Goal: Information Seeking & Learning: Learn about a topic

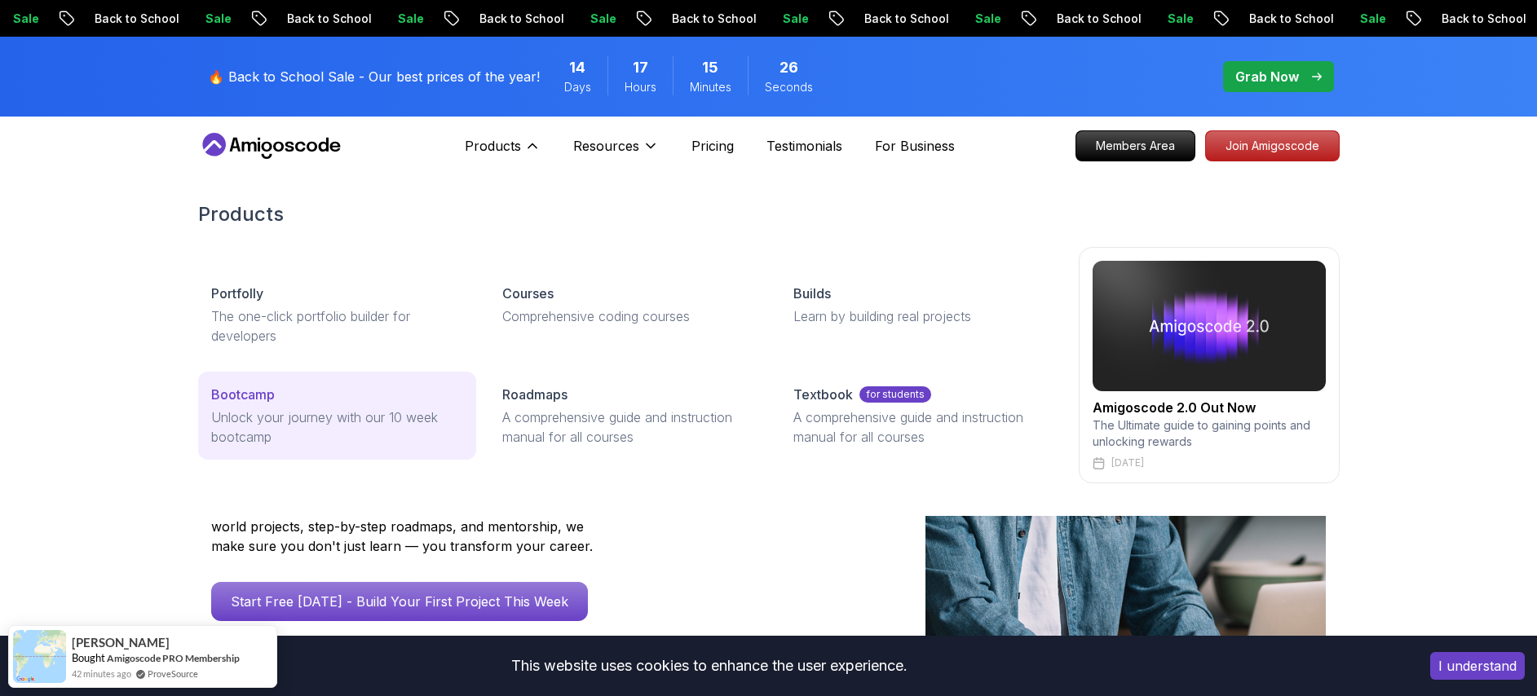
click at [280, 403] on div "Bootcamp" at bounding box center [337, 395] width 252 height 20
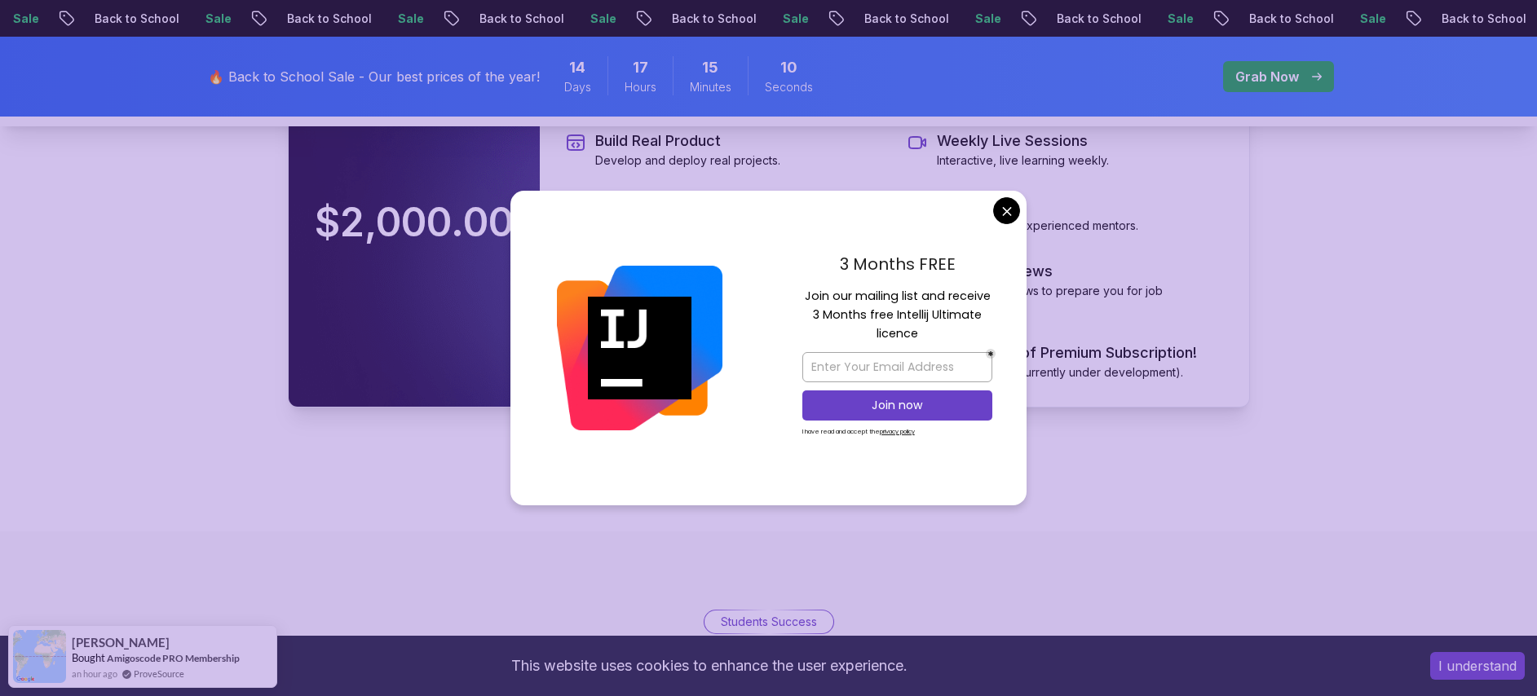
scroll to position [3624, 0]
click at [1010, 211] on body "Sale Back to School Sale Back to School Sale Back to School Sale Back to School…" at bounding box center [768, 626] width 1537 height 8500
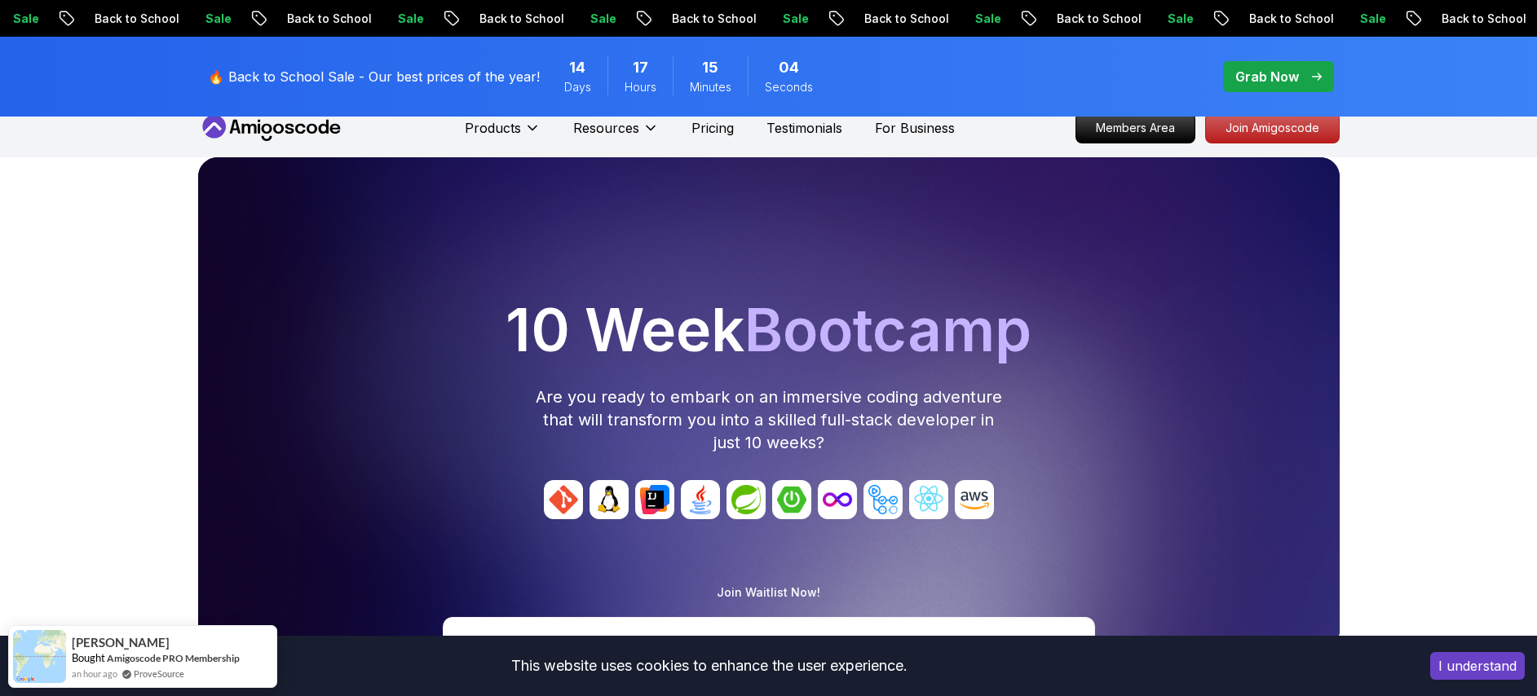
scroll to position [0, 0]
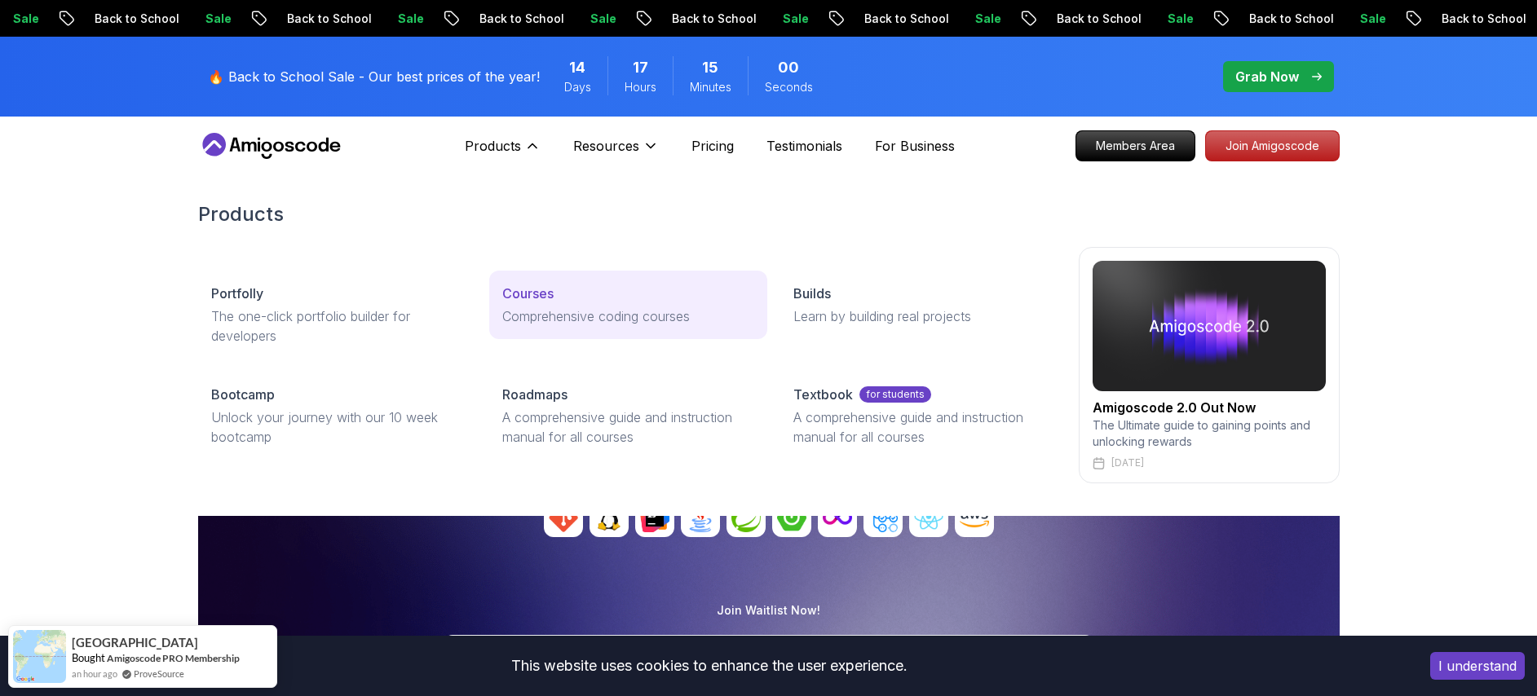
click at [529, 295] on p "Courses" at bounding box center [527, 294] width 51 height 20
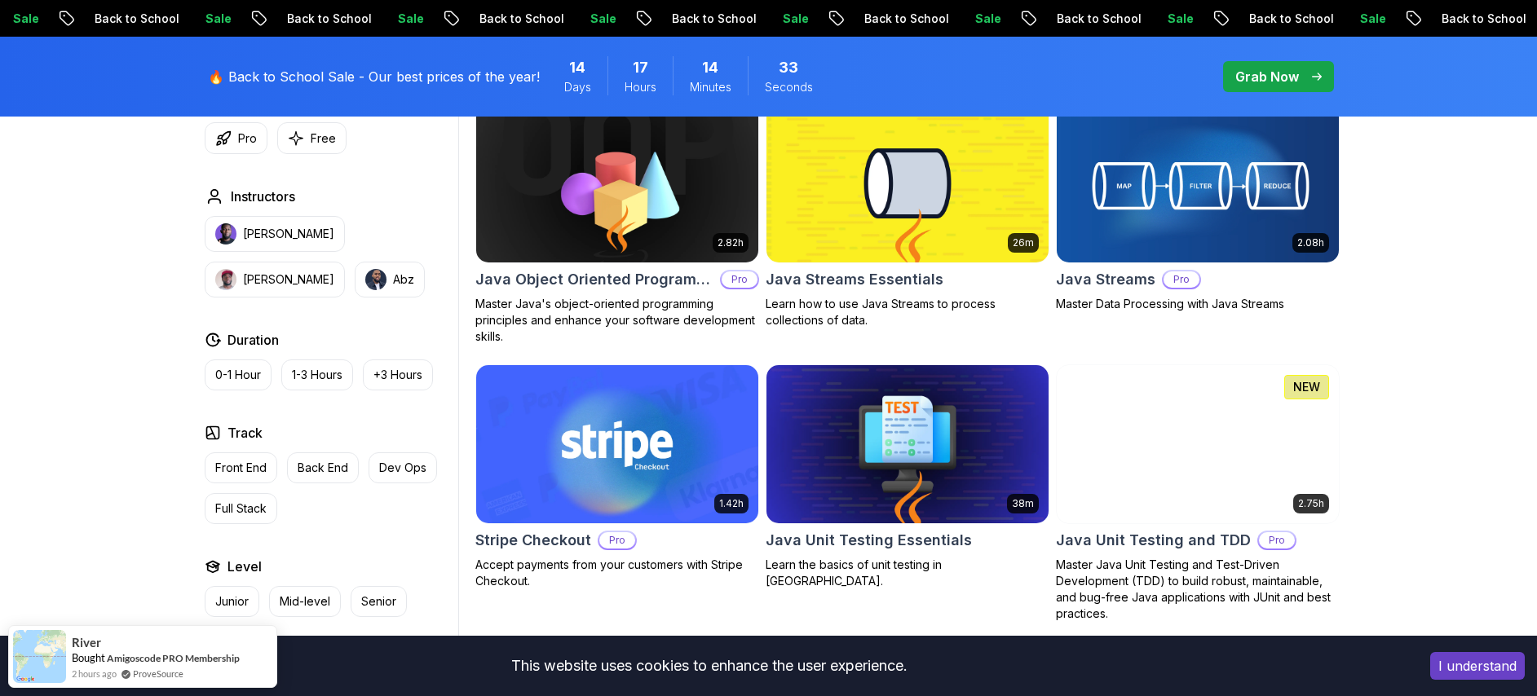
scroll to position [2555, 0]
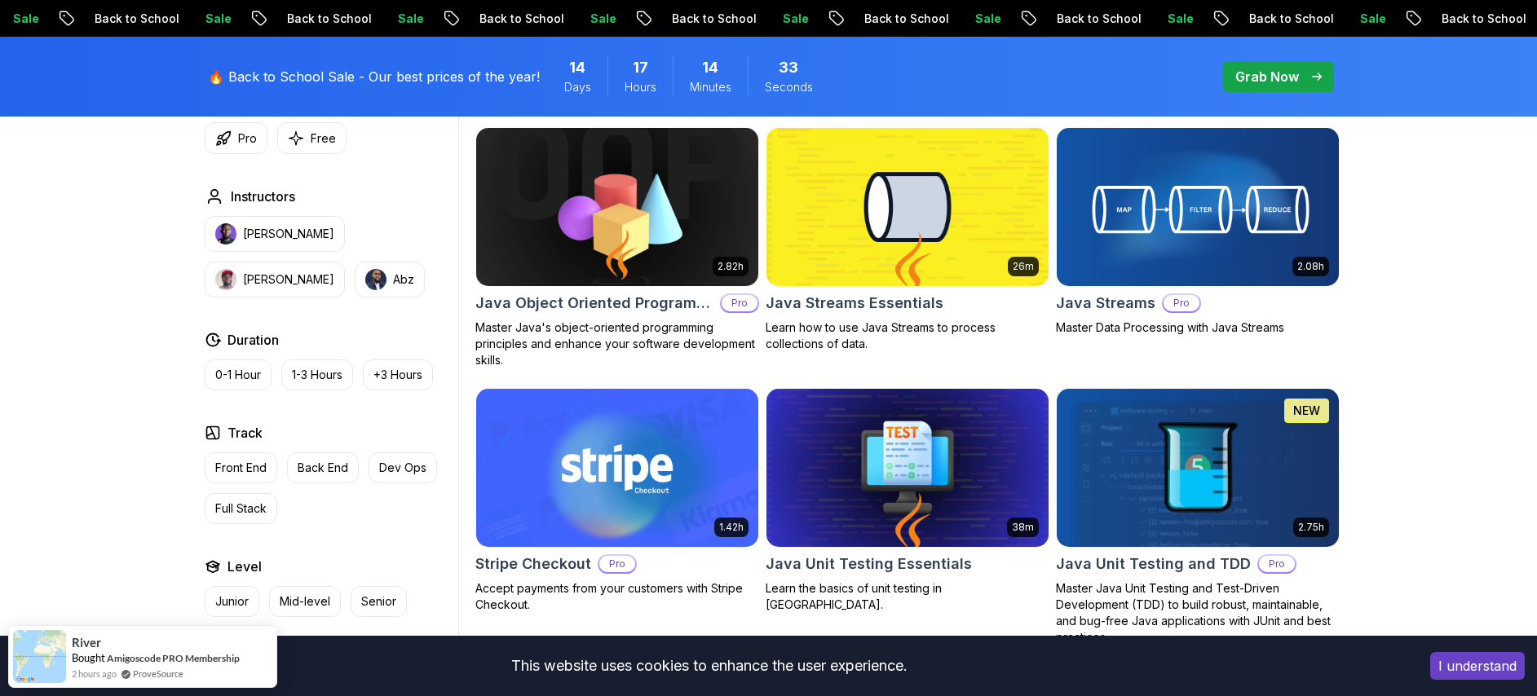
click at [634, 222] on img at bounding box center [617, 207] width 296 height 166
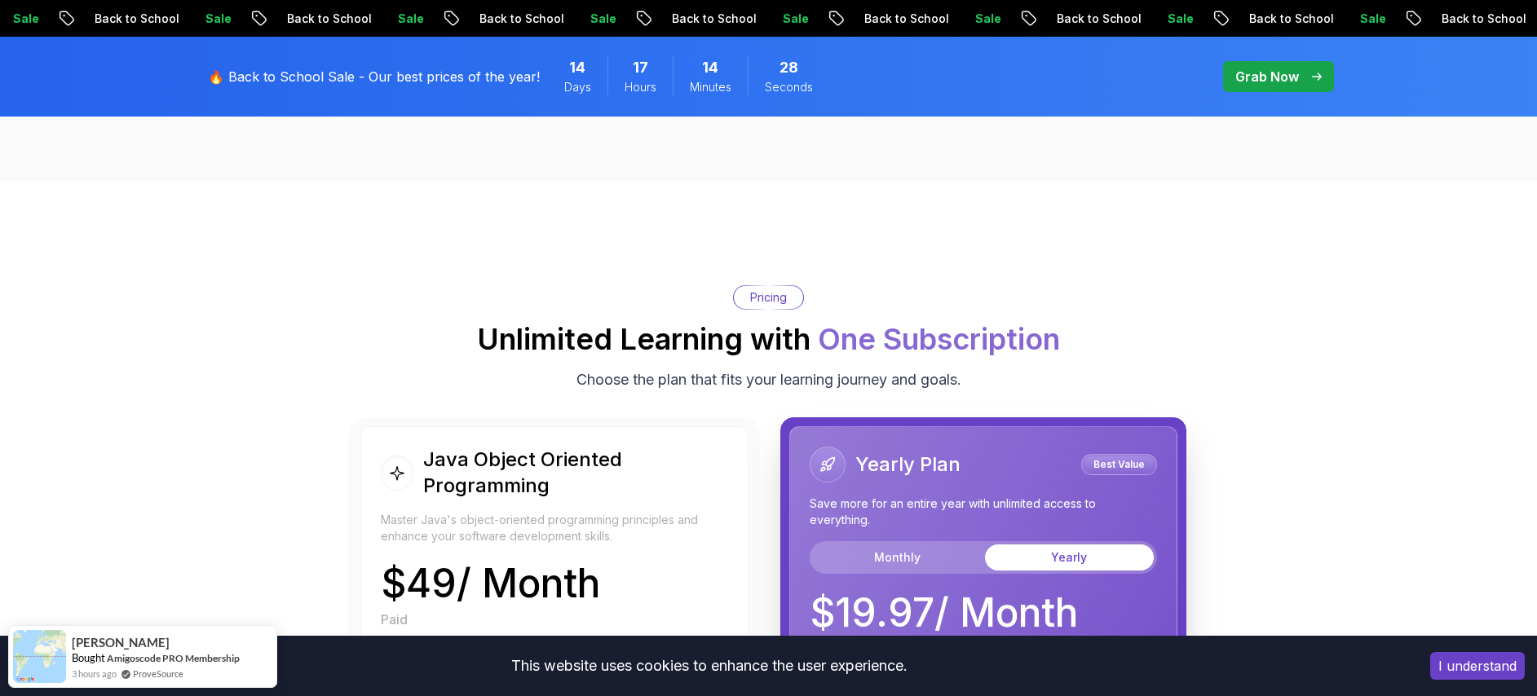
scroll to position [3126, 0]
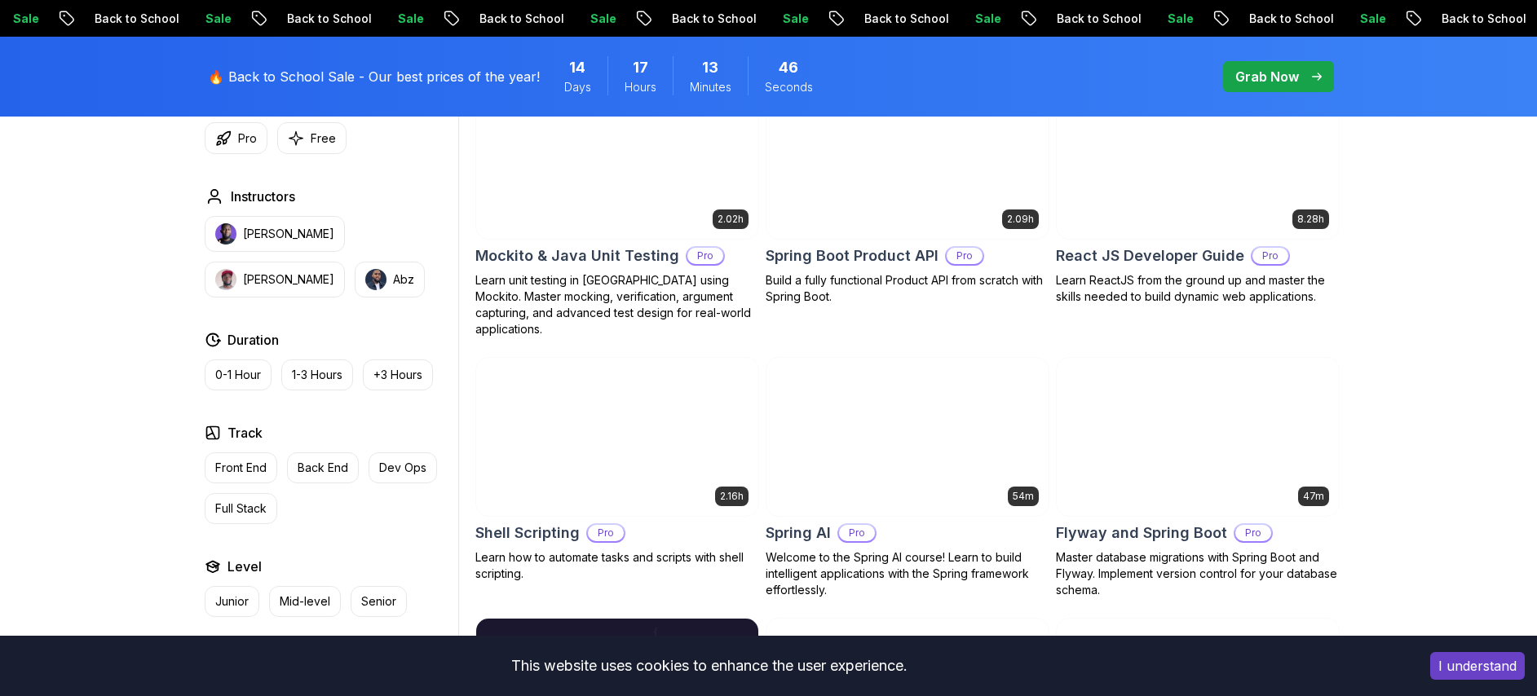
scroll to position [3644, 0]
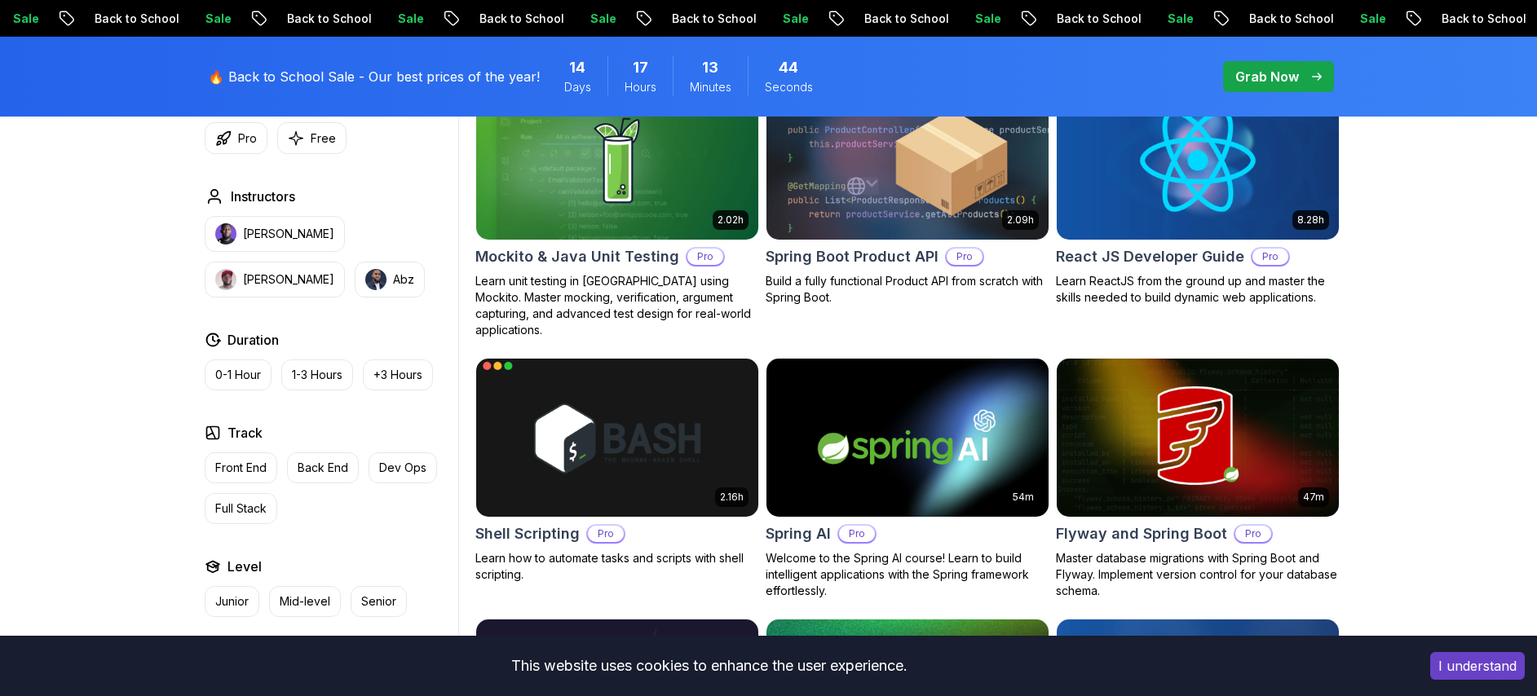
click at [669, 370] on img at bounding box center [617, 438] width 296 height 166
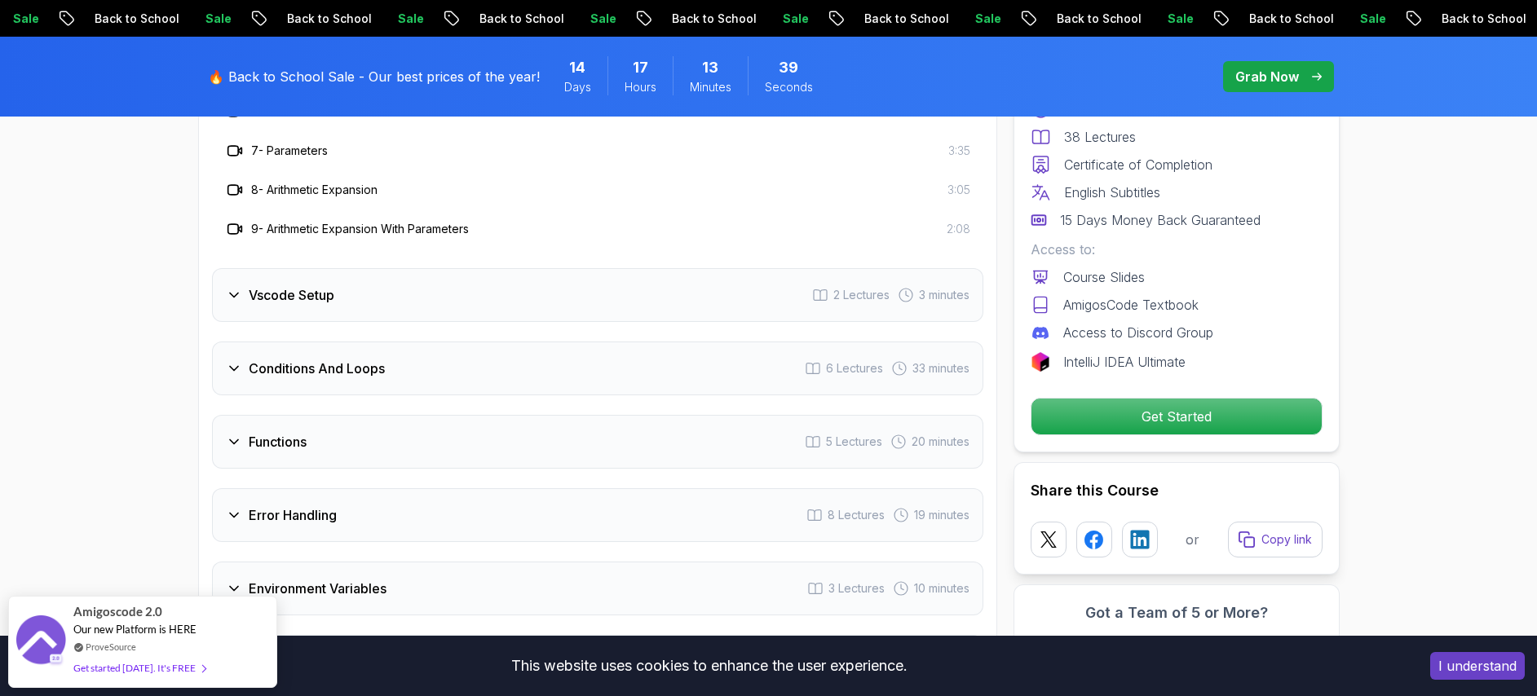
scroll to position [2996, 0]
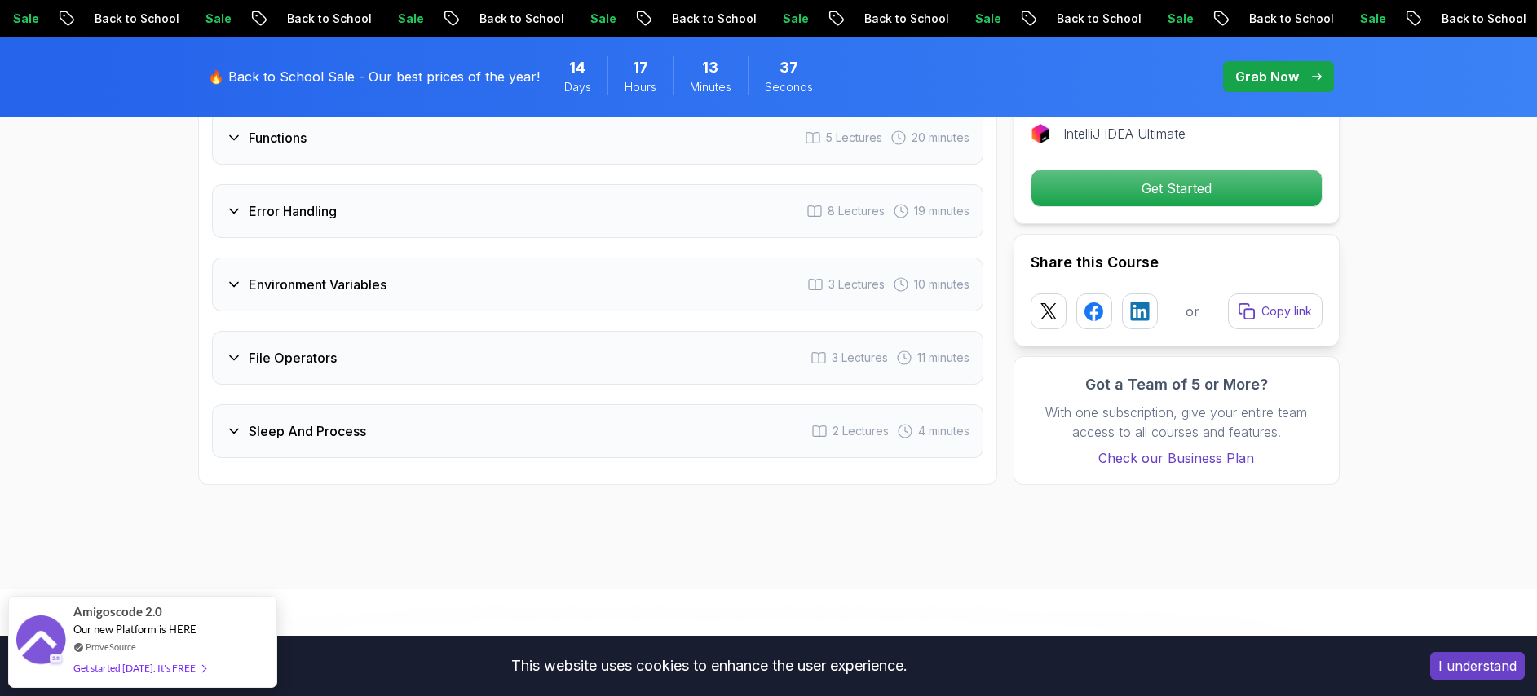
click at [236, 356] on icon at bounding box center [234, 358] width 8 height 4
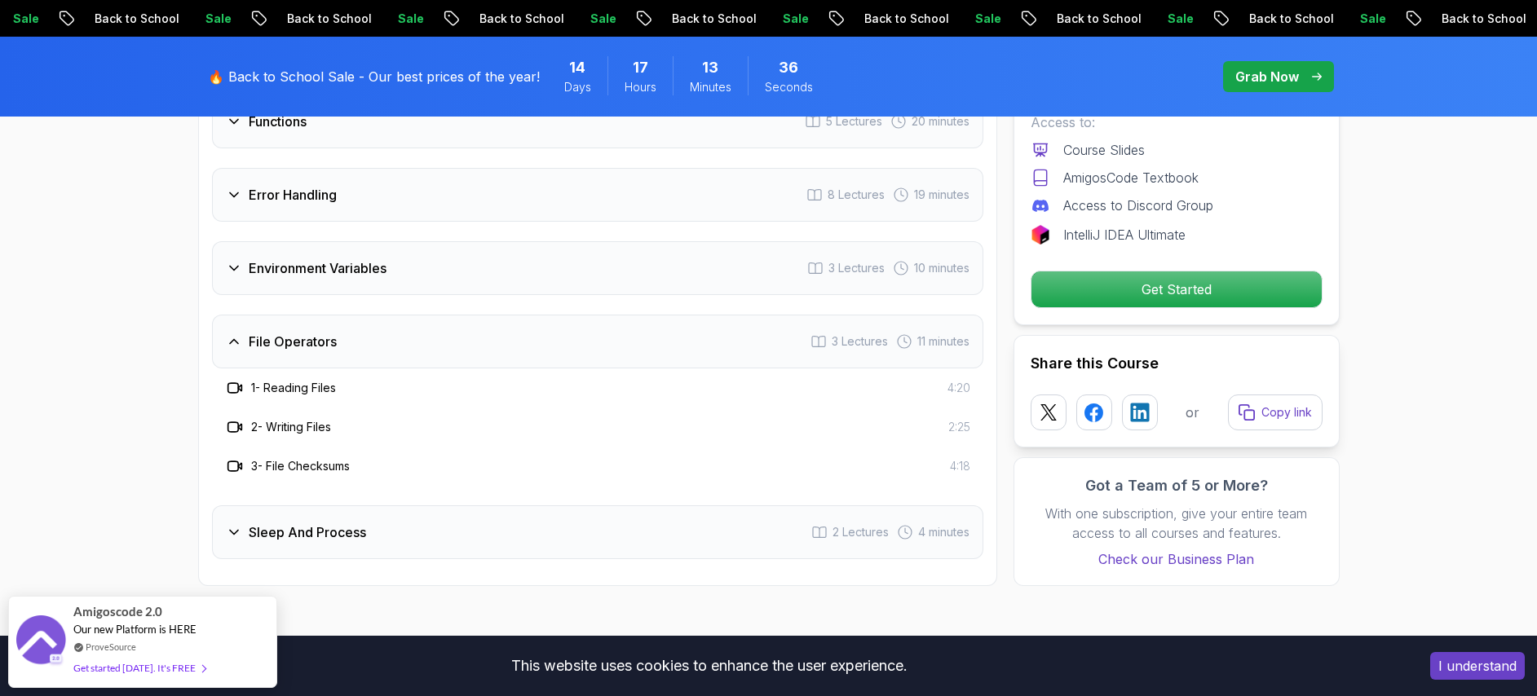
scroll to position [2663, 0]
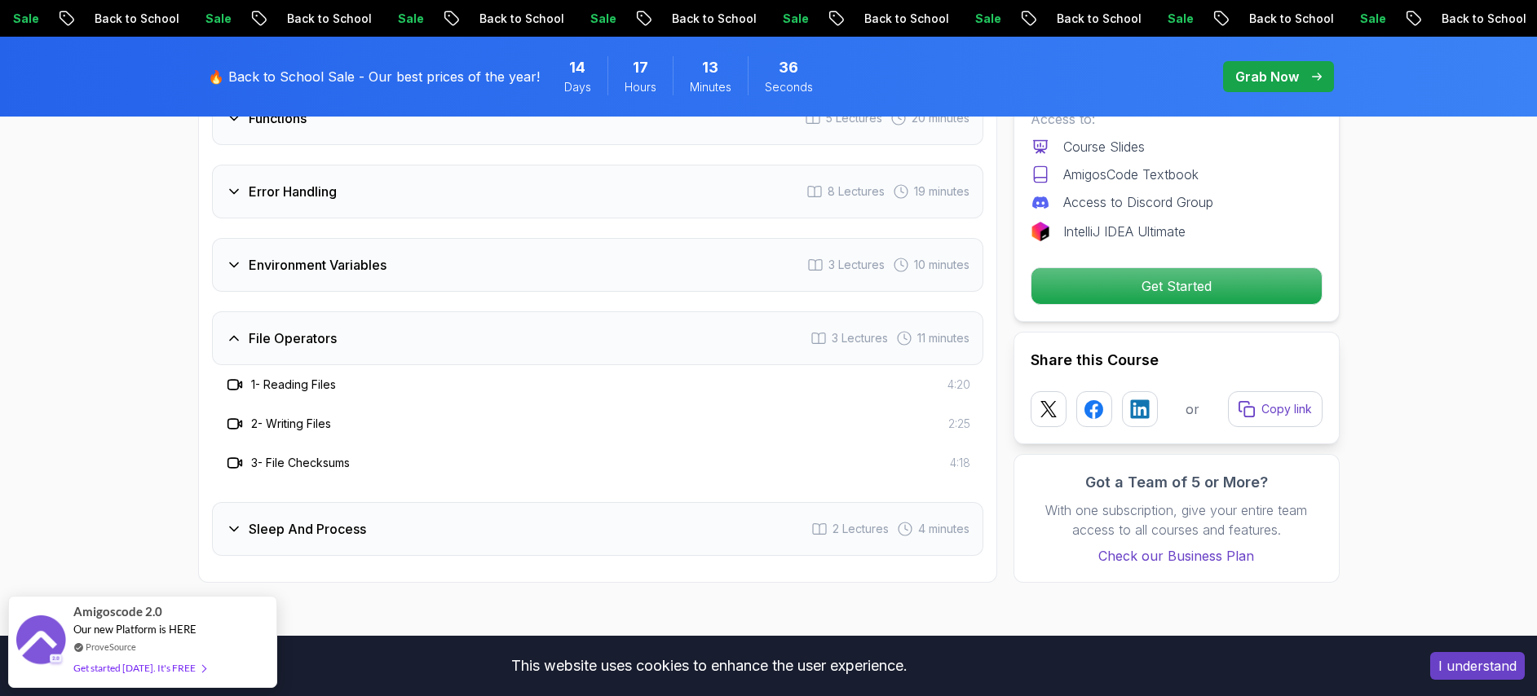
click at [235, 532] on icon at bounding box center [234, 529] width 16 height 16
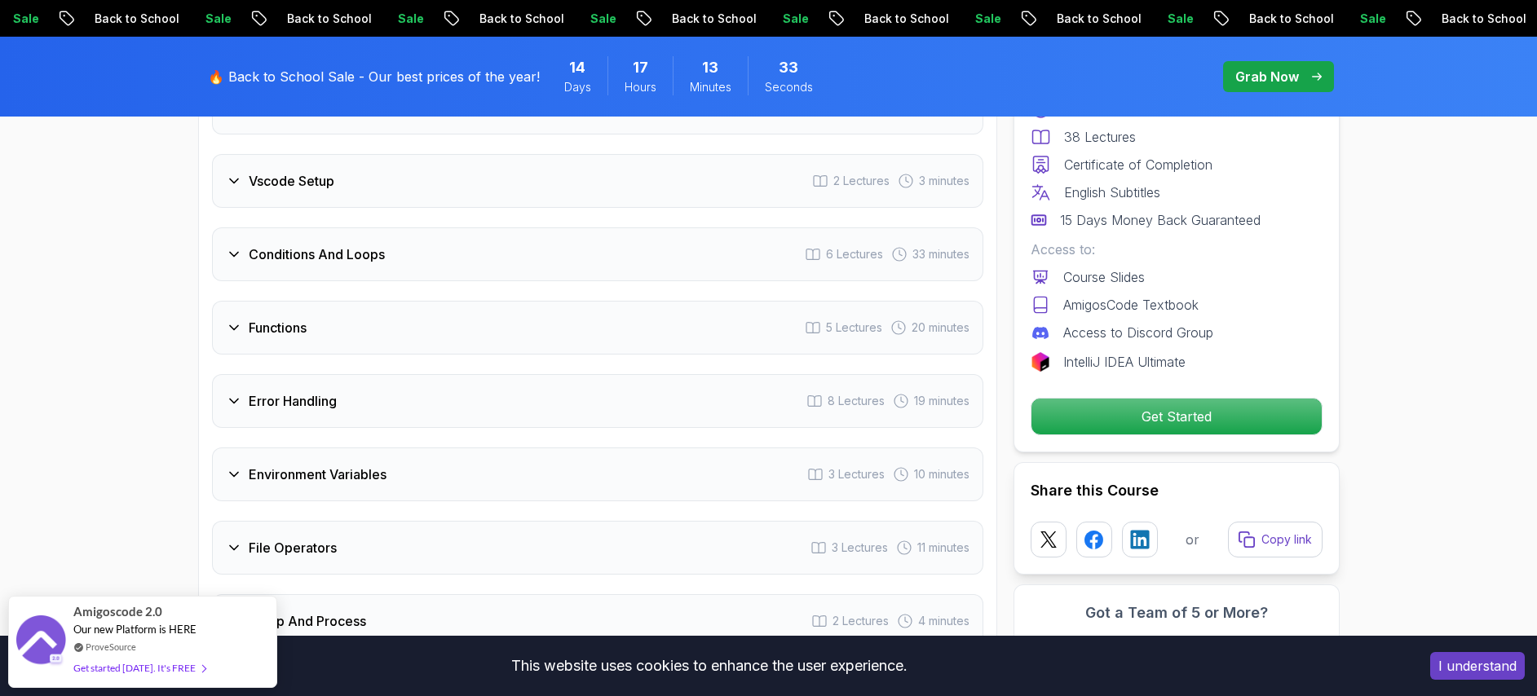
scroll to position [2446, 0]
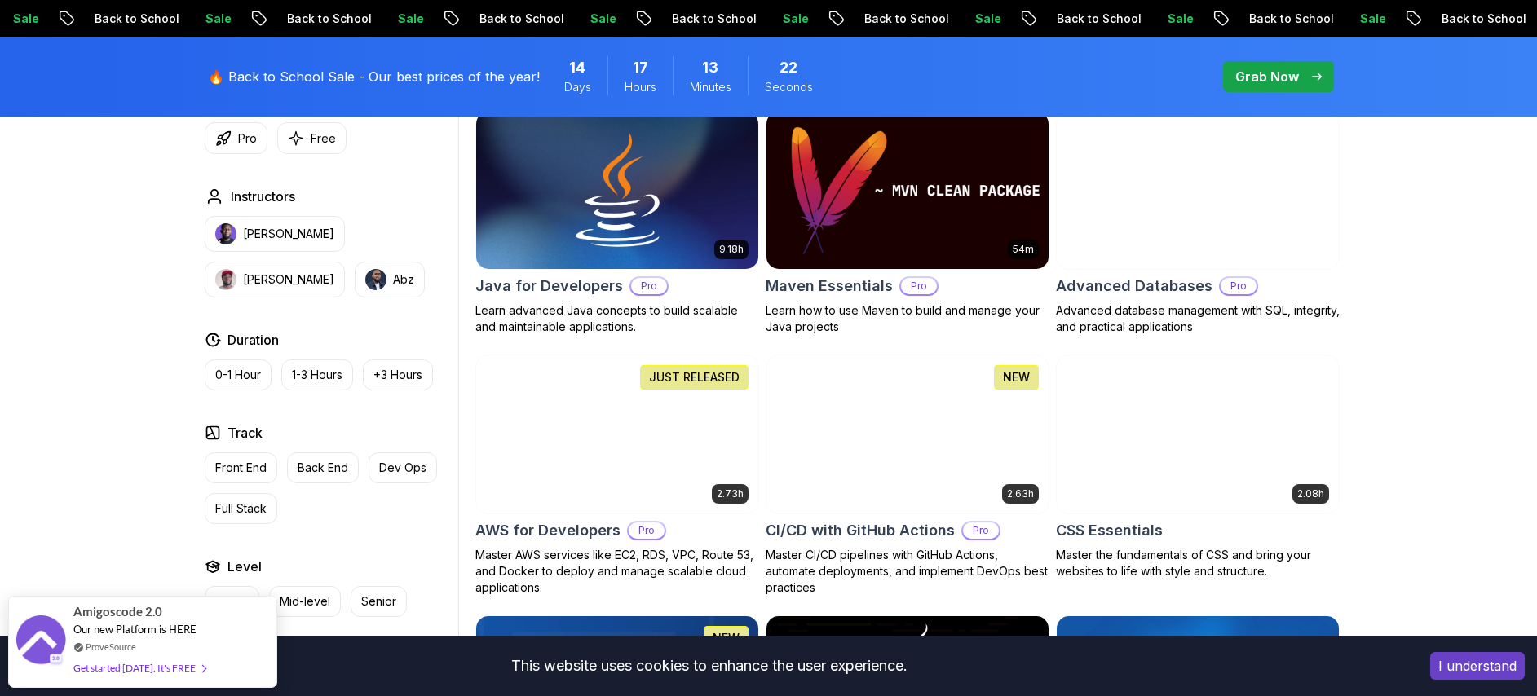
scroll to position [1052, 0]
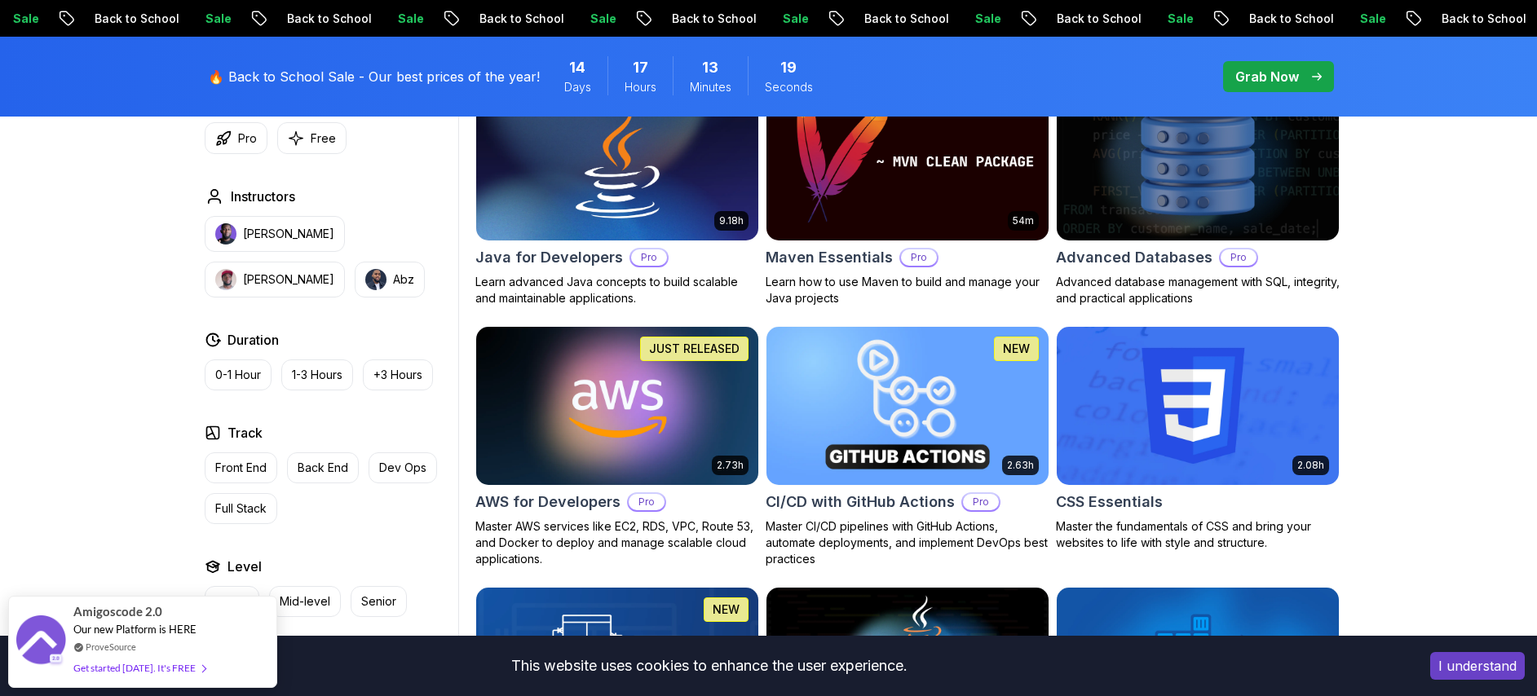
click at [851, 347] on img at bounding box center [907, 406] width 296 height 166
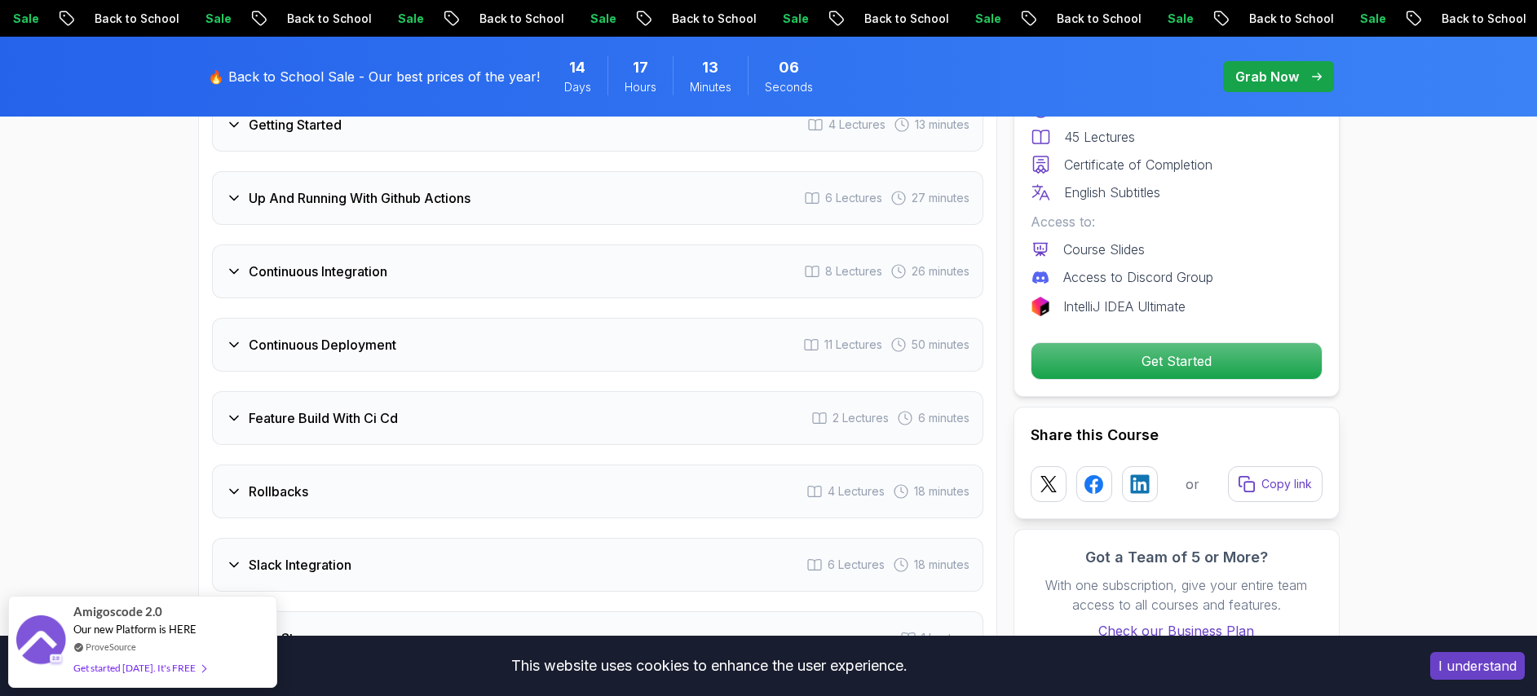
scroll to position [3042, 0]
click at [222, 338] on div "Continuous Deployment 11 Lectures 50 minutes" at bounding box center [597, 346] width 771 height 54
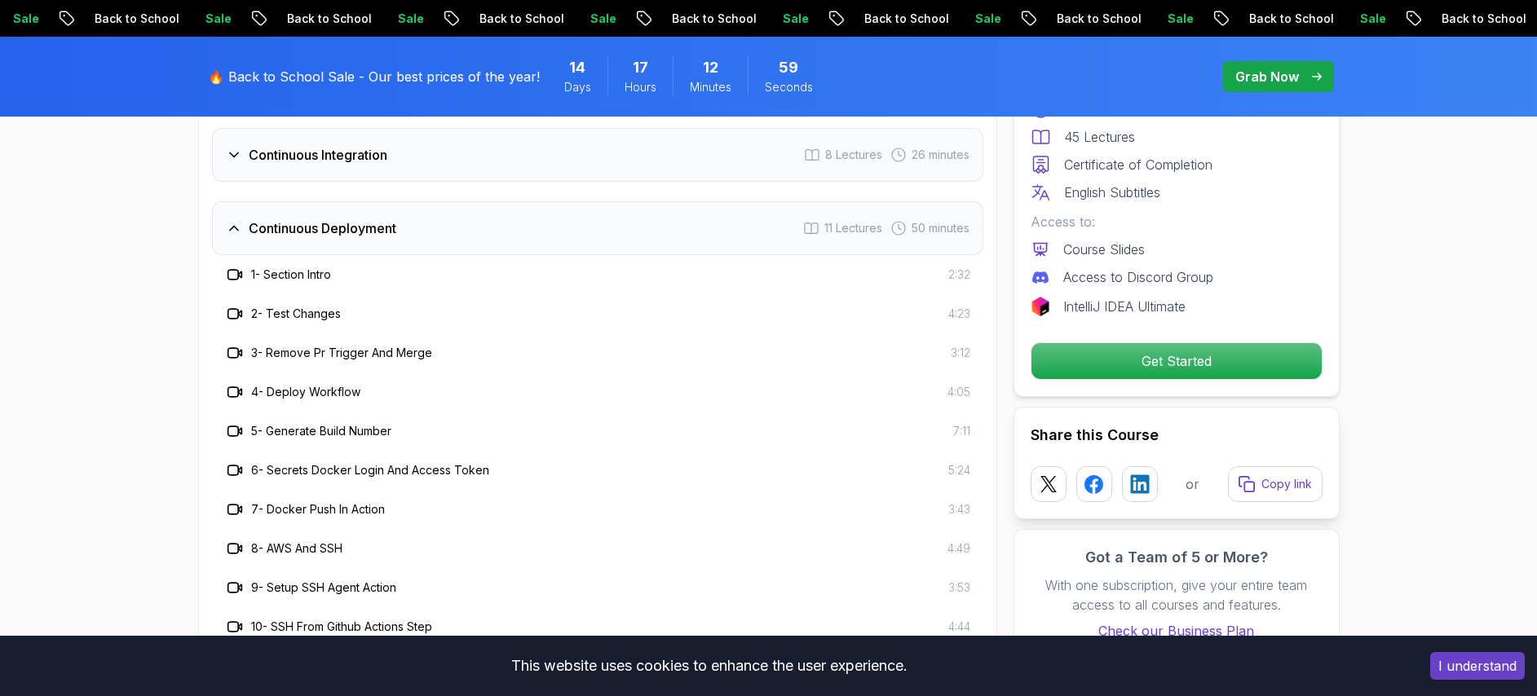
click at [232, 235] on icon at bounding box center [234, 228] width 16 height 16
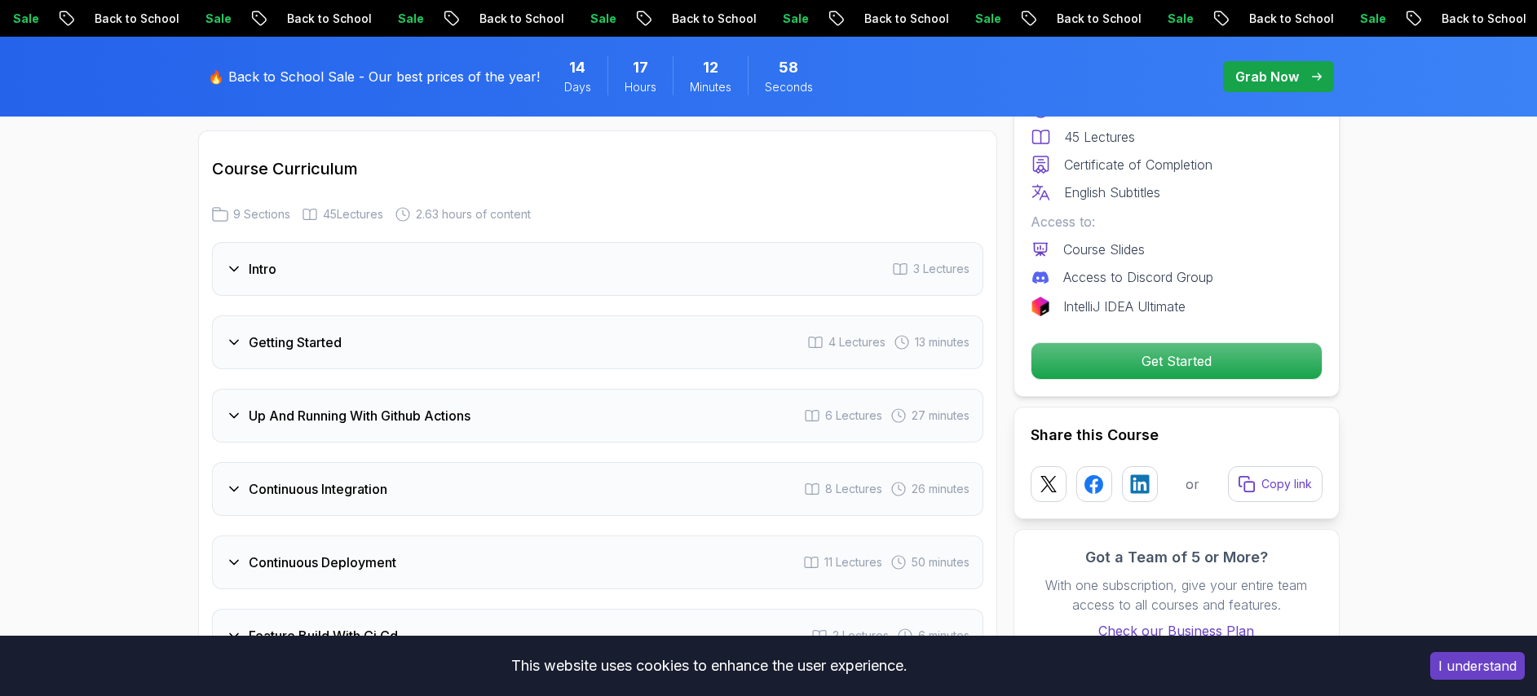
scroll to position [2703, 0]
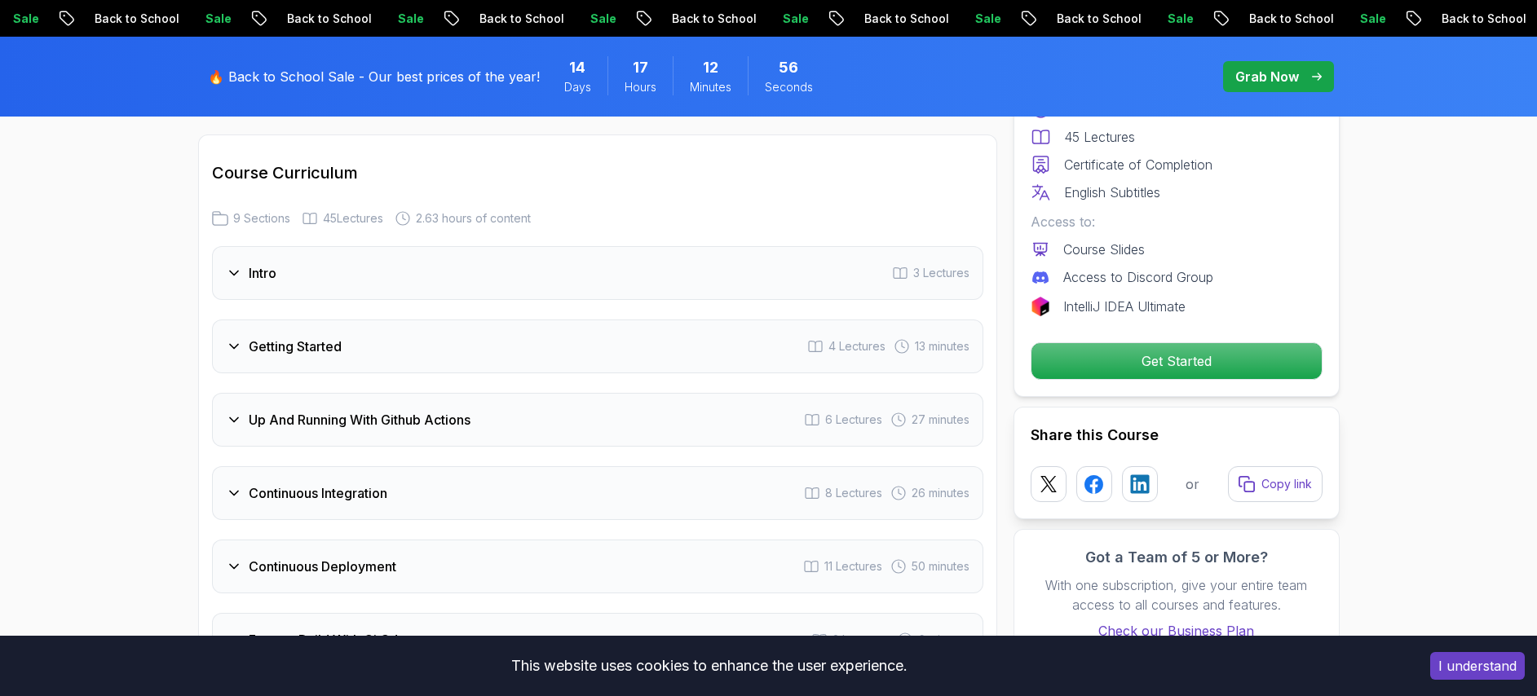
click at [238, 413] on icon at bounding box center [234, 420] width 16 height 16
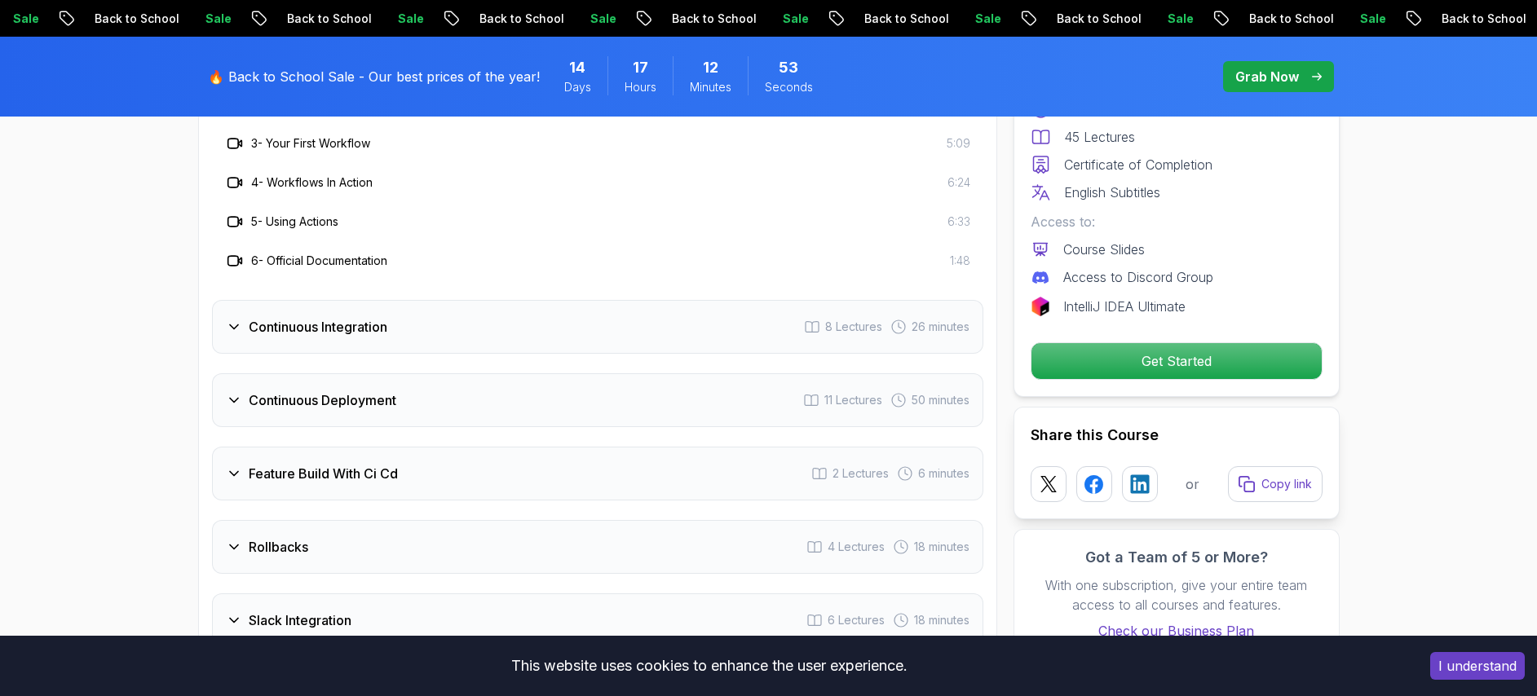
scroll to position [3106, 0]
click at [241, 342] on div "Continuous Integration 8 Lectures 26 minutes" at bounding box center [597, 325] width 771 height 54
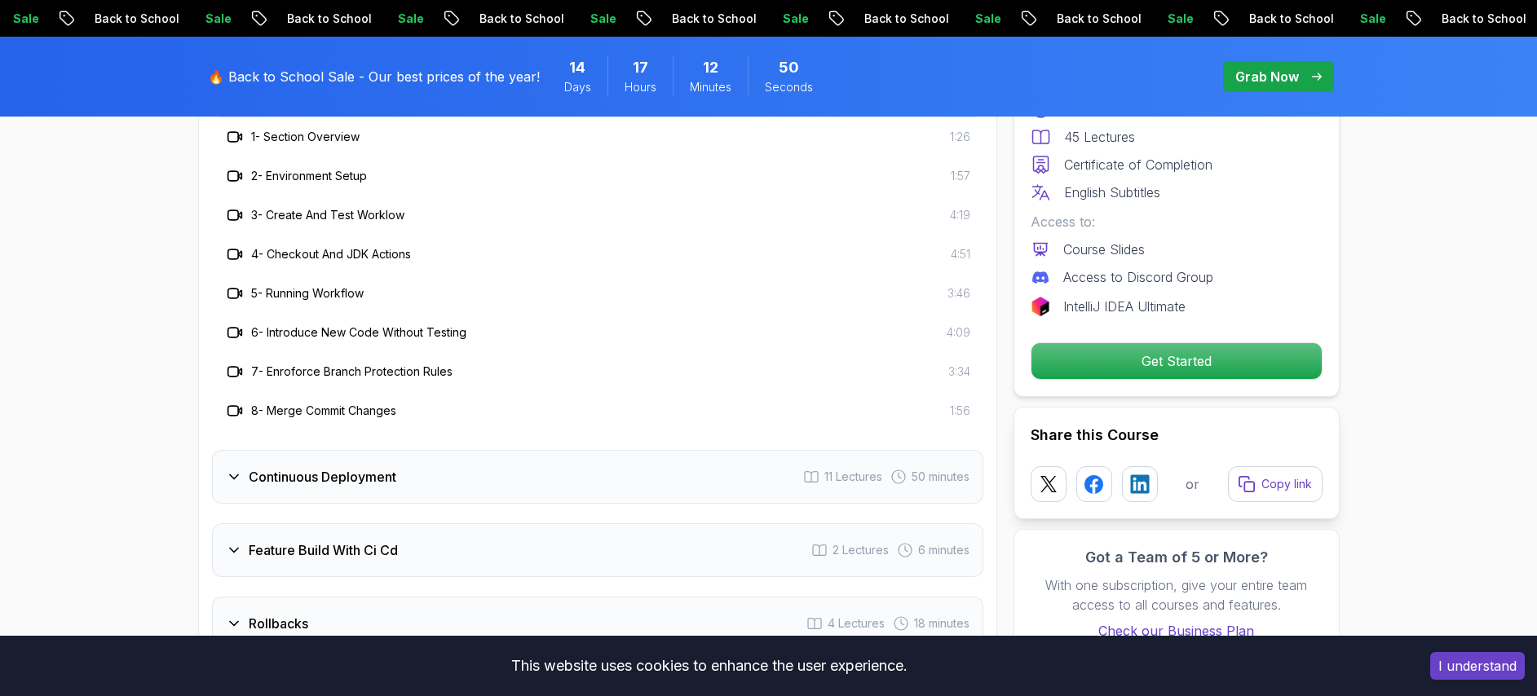
click at [231, 473] on icon at bounding box center [234, 477] width 16 height 16
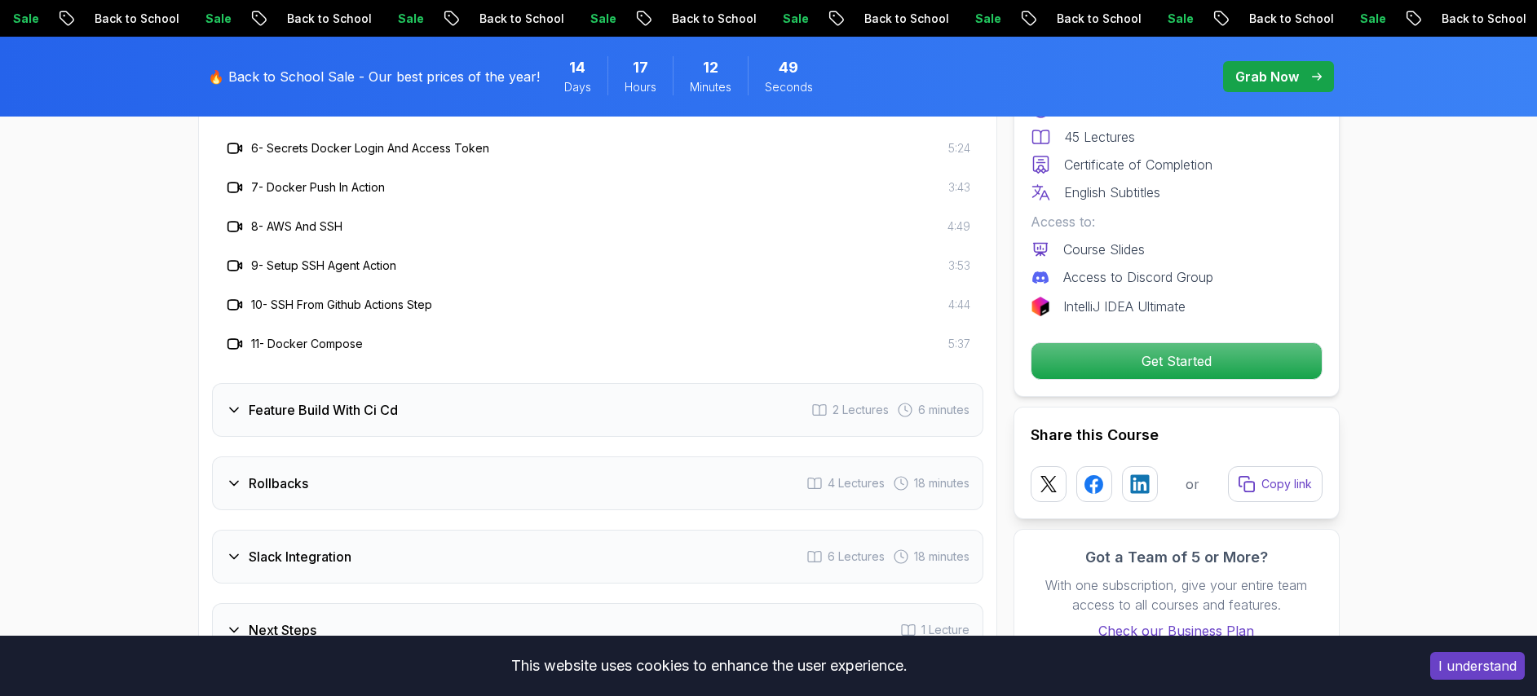
scroll to position [3365, 0]
click at [239, 477] on icon at bounding box center [234, 482] width 16 height 16
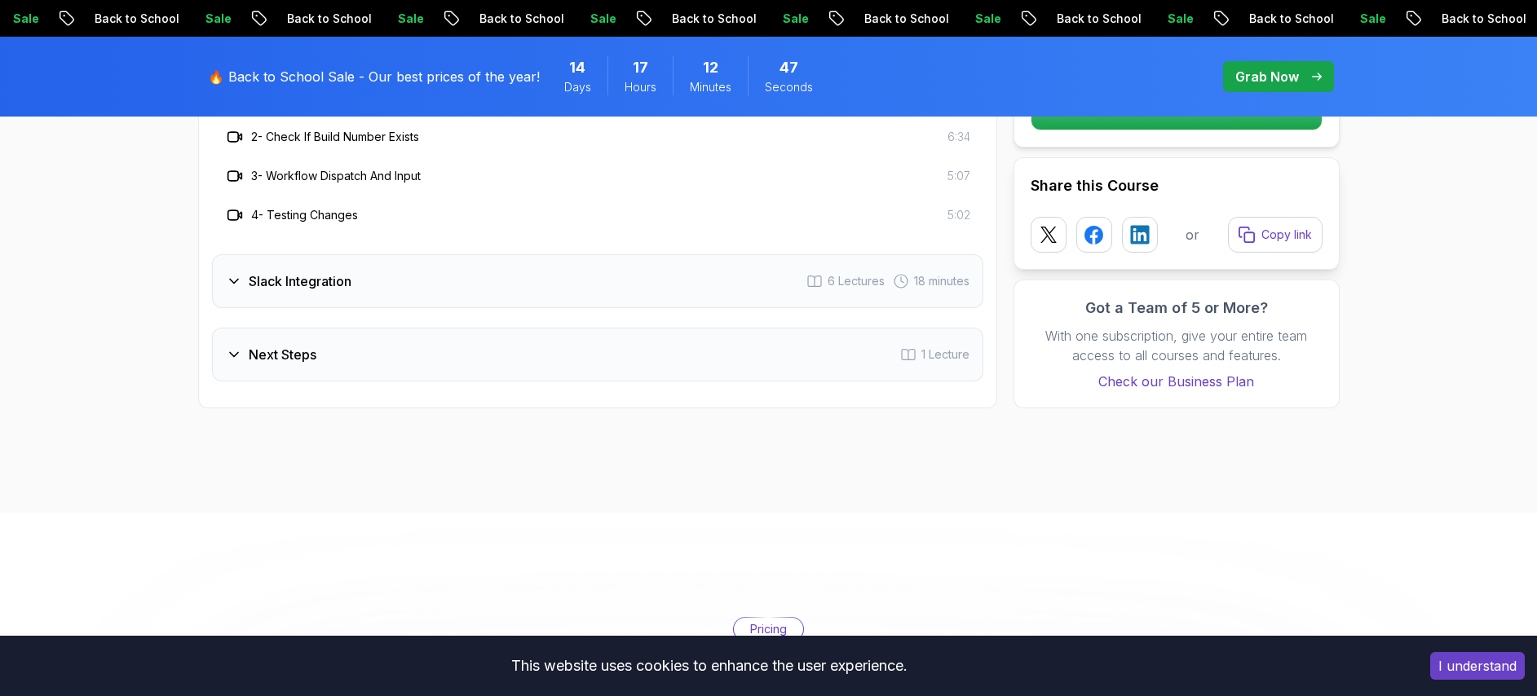
click at [242, 293] on div "Slack Integration 6 Lectures 18 minutes" at bounding box center [597, 281] width 771 height 54
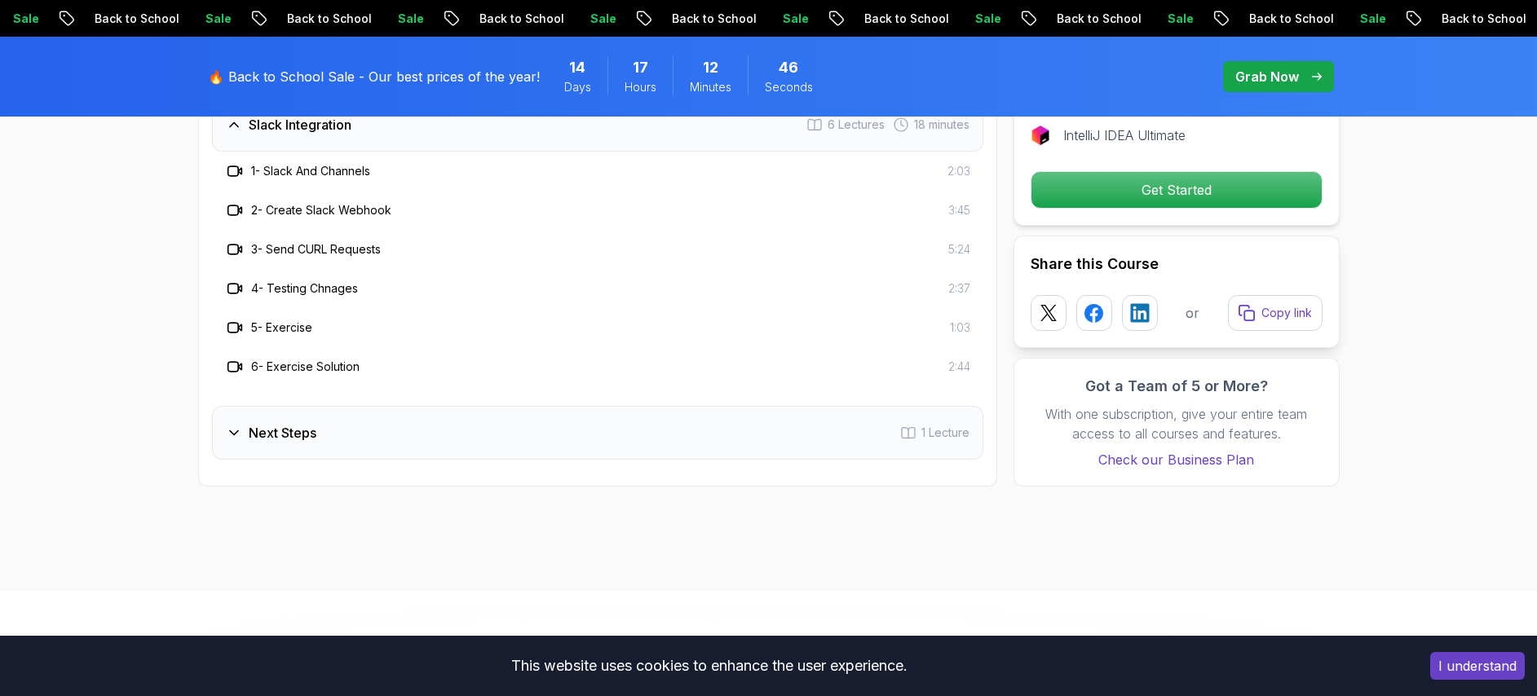
click at [232, 425] on icon at bounding box center [234, 433] width 16 height 16
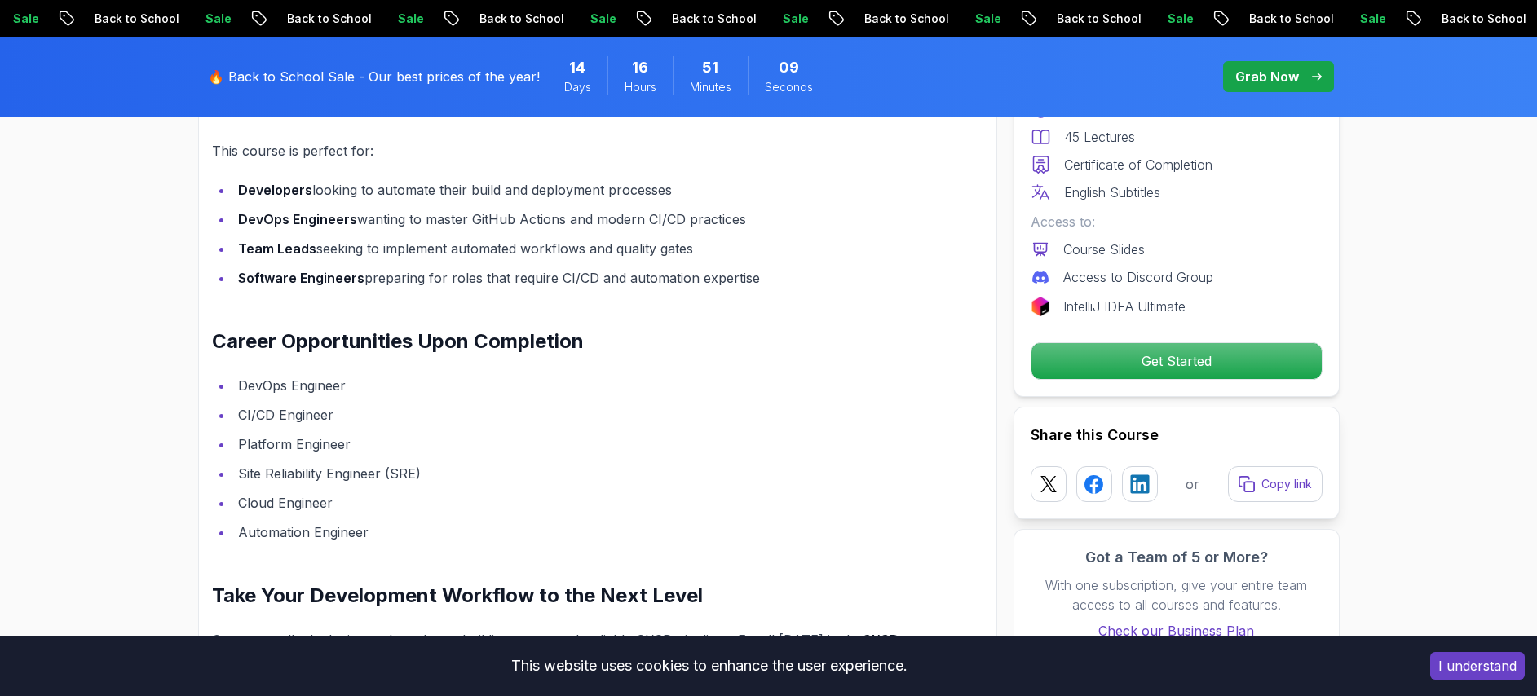
scroll to position [2106, 0]
